Goal: Find specific page/section: Find specific page/section

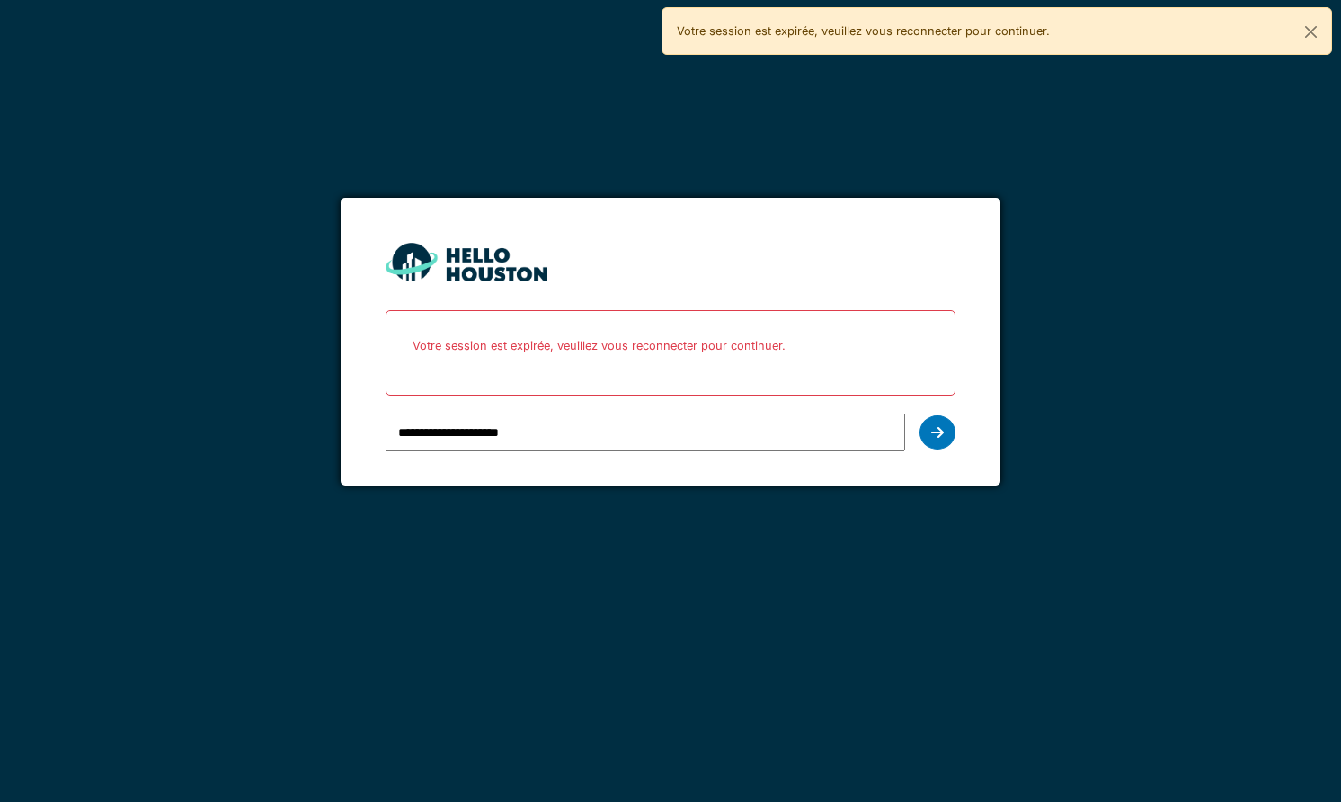
type input "**********"
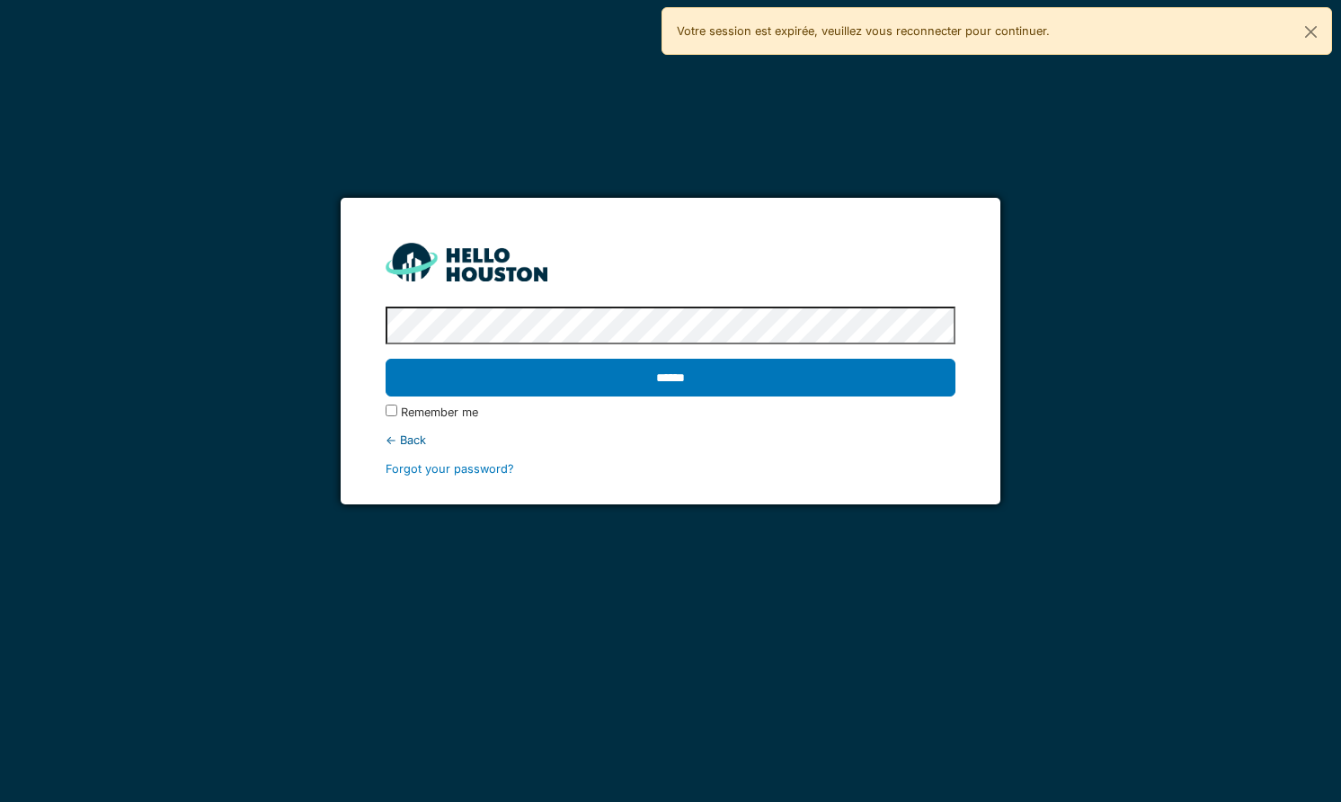
click at [386, 359] on input "******" at bounding box center [670, 378] width 569 height 38
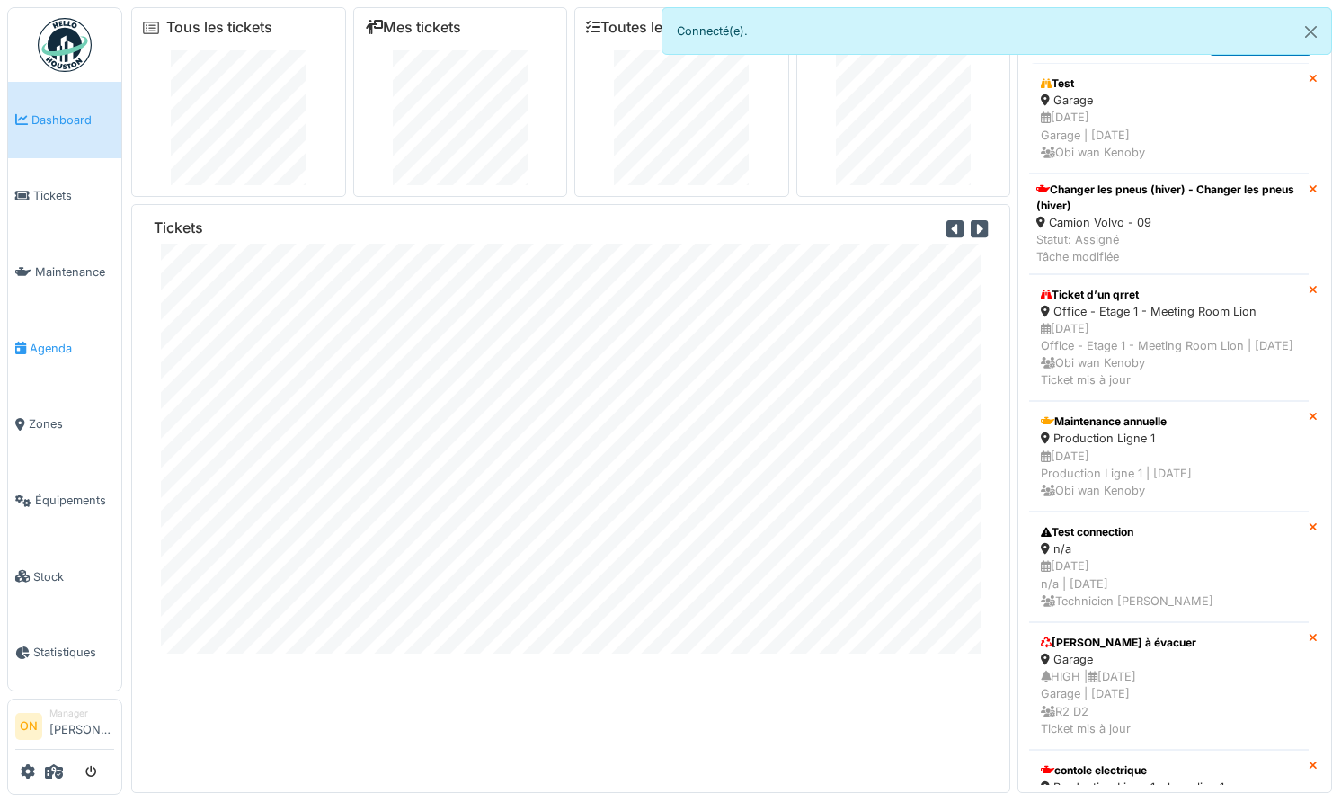
click at [54, 340] on span "Agenda" at bounding box center [72, 348] width 84 height 17
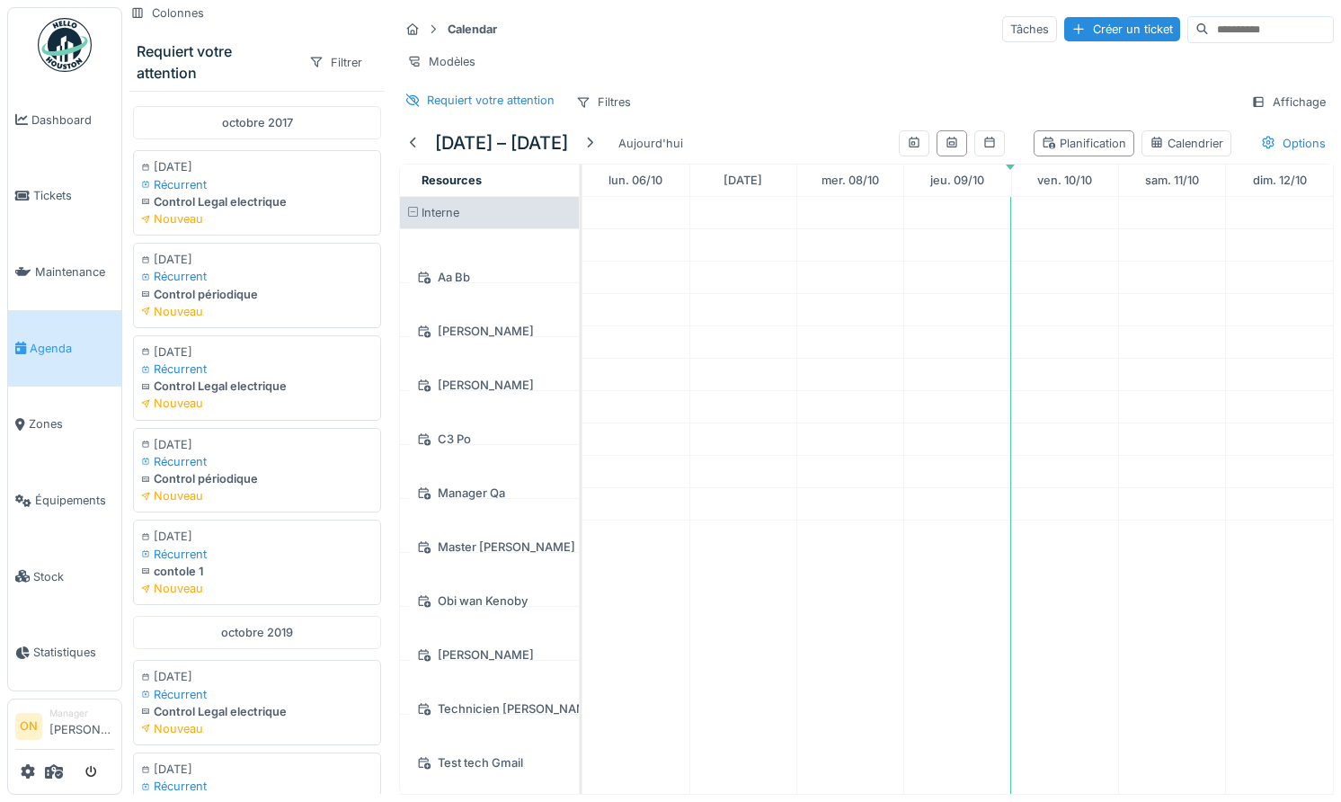
click at [41, 777] on div at bounding box center [64, 772] width 99 height 30
click at [54, 775] on icon at bounding box center [54, 771] width 18 height 14
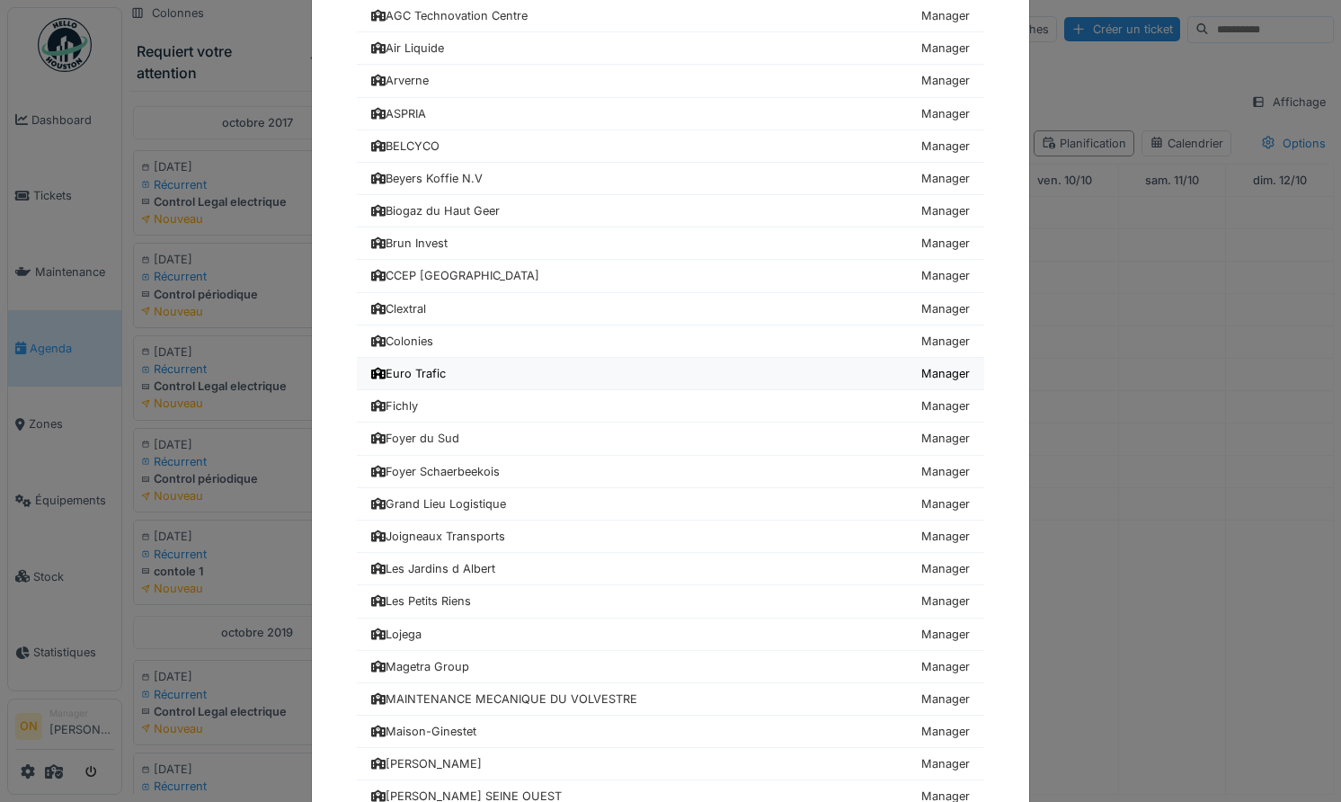
scroll to position [155, 0]
click at [452, 467] on div "Foyer Schaerbeekois" at bounding box center [435, 470] width 129 height 17
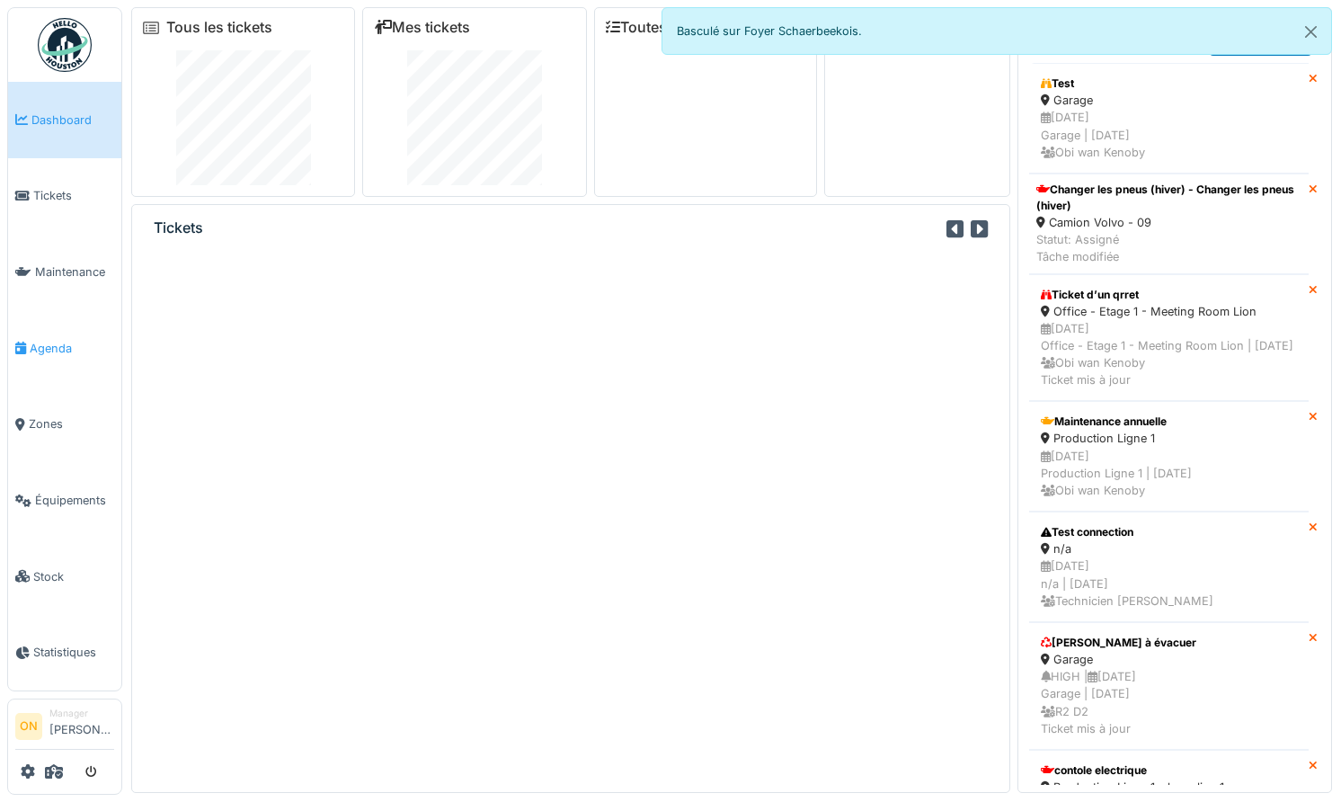
click at [54, 340] on span "Agenda" at bounding box center [72, 348] width 84 height 17
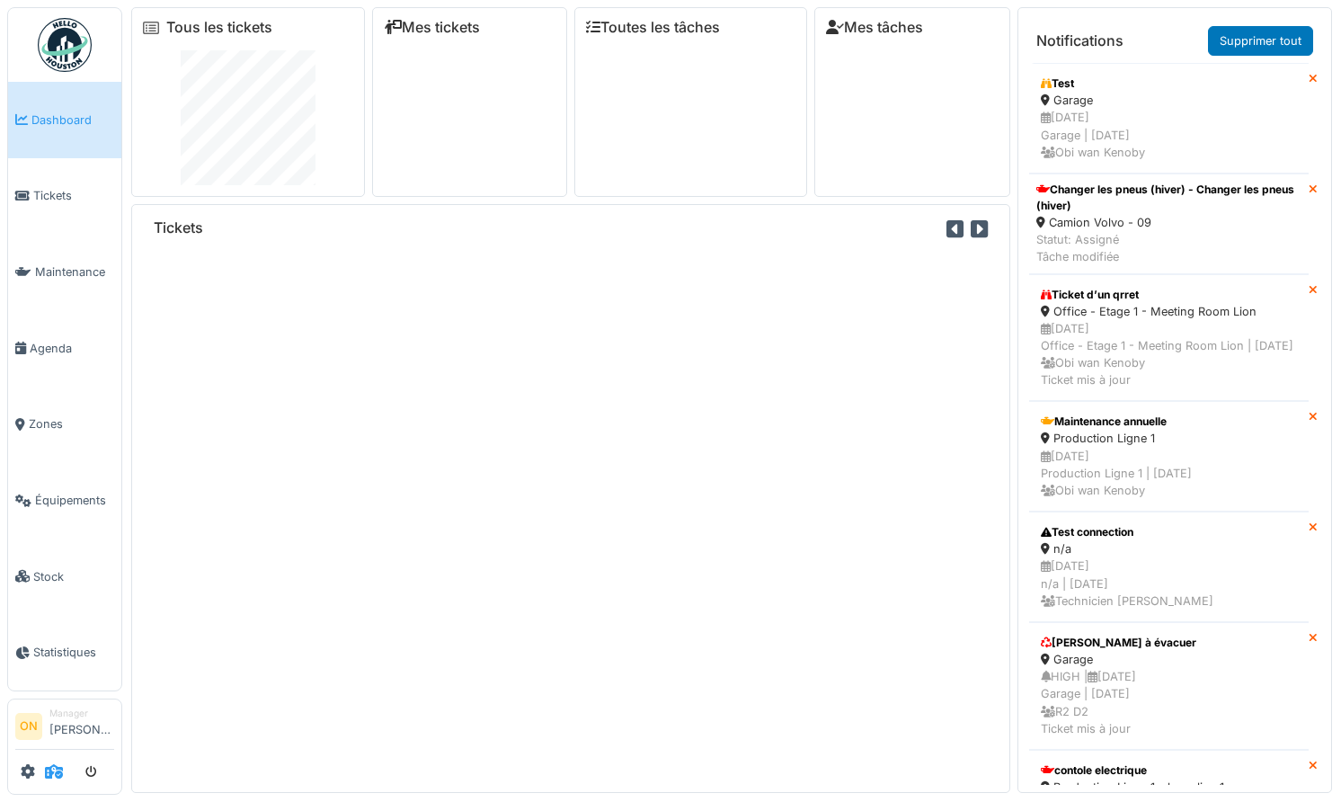
click at [53, 770] on icon at bounding box center [54, 771] width 18 height 14
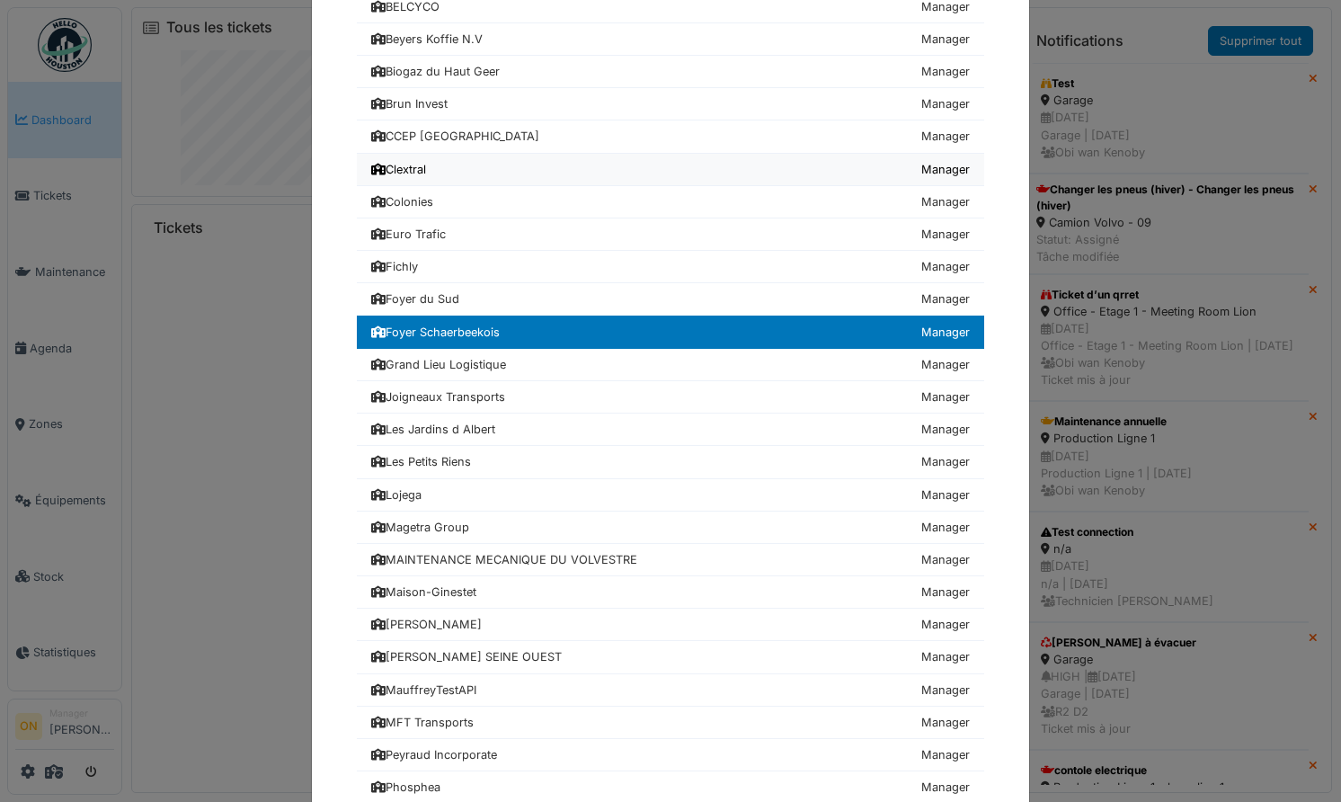
scroll to position [873, 0]
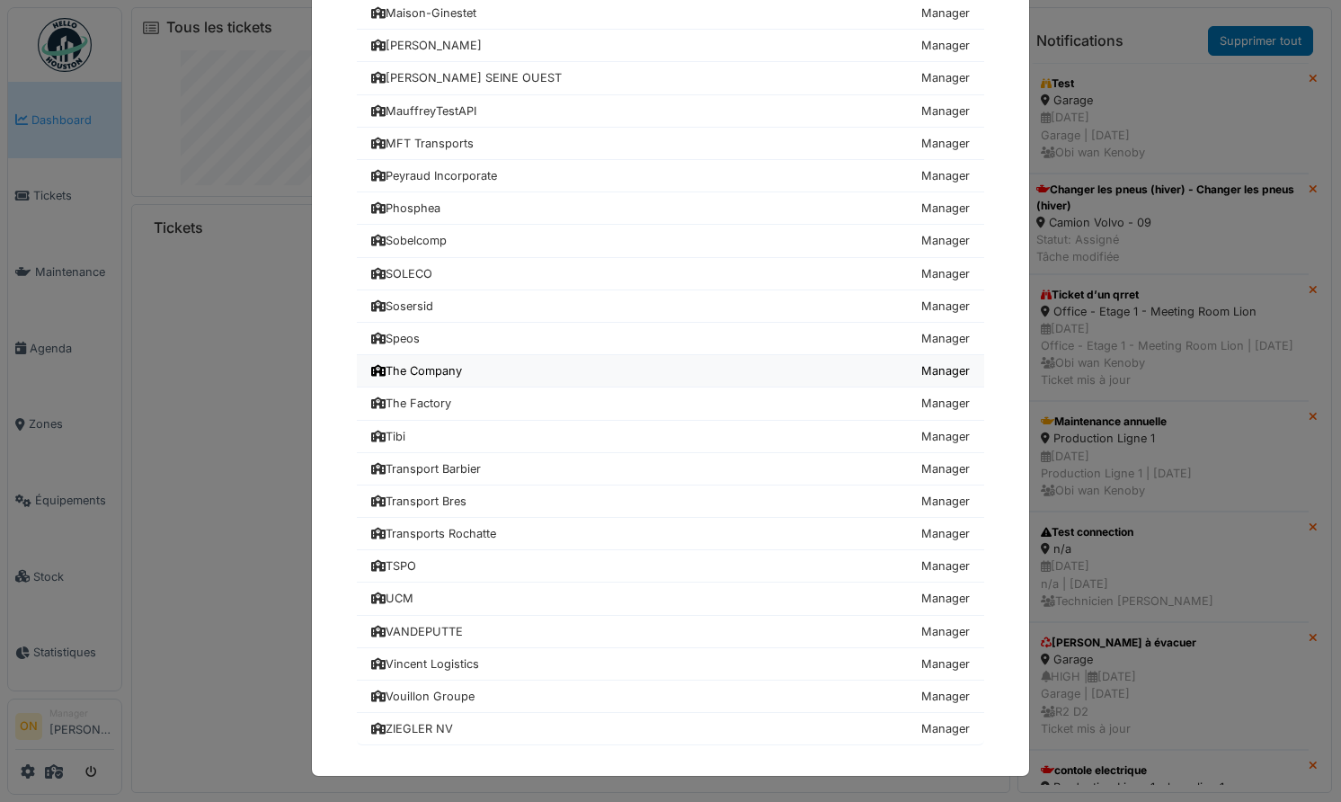
click at [469, 368] on link "The Company Manager" at bounding box center [670, 371] width 627 height 32
